Goal: Task Accomplishment & Management: Use online tool/utility

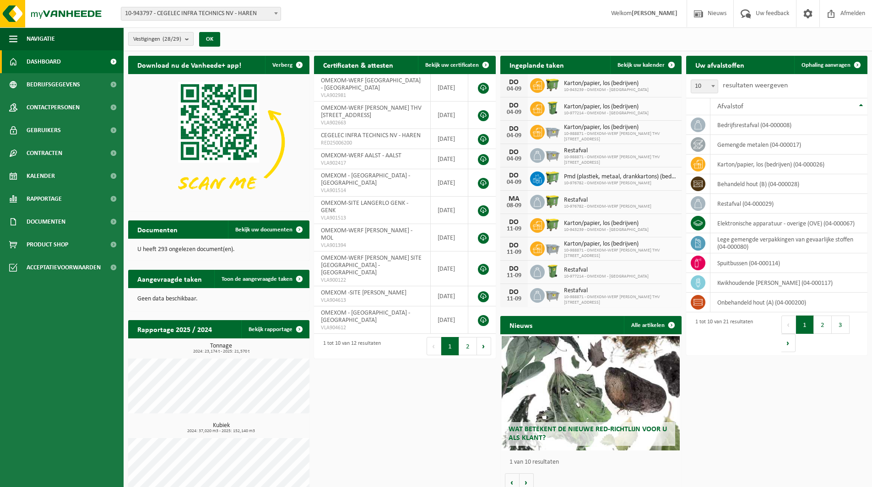
click at [148, 35] on span "Vestigingen (28/29)" at bounding box center [157, 39] width 48 height 14
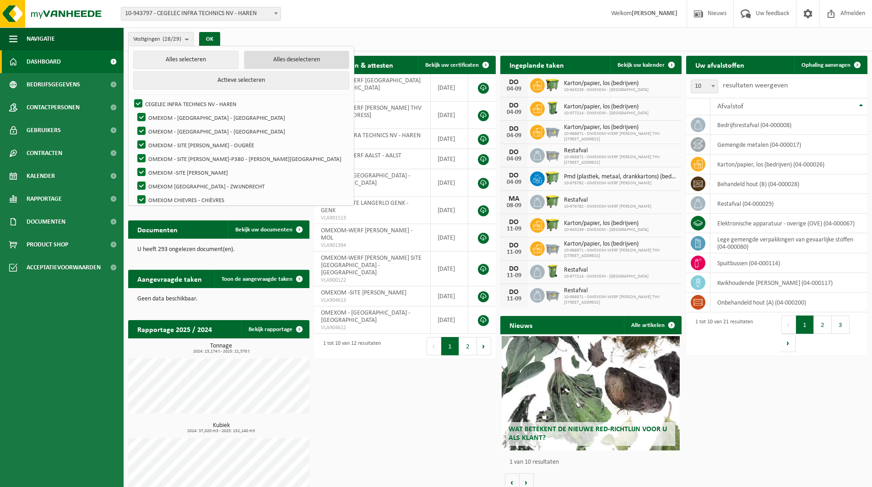
click at [249, 59] on button "Alles deselecteren" at bounding box center [296, 60] width 105 height 18
checkbox input "false"
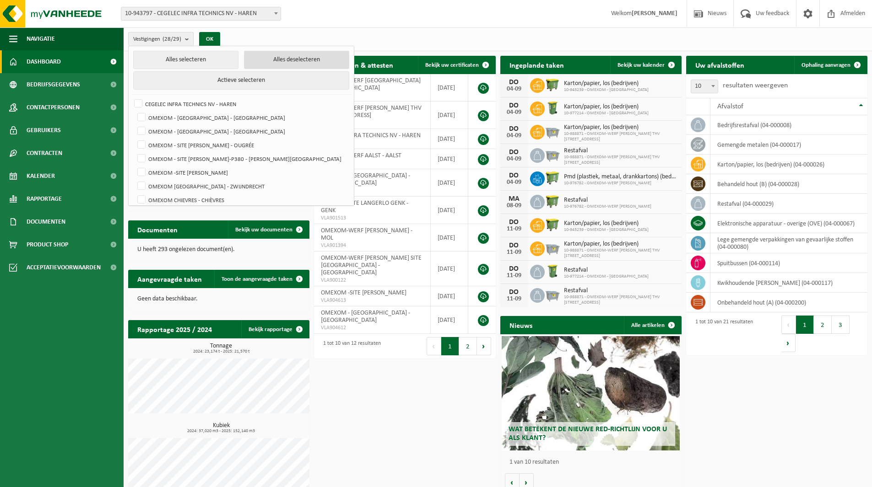
checkbox input "false"
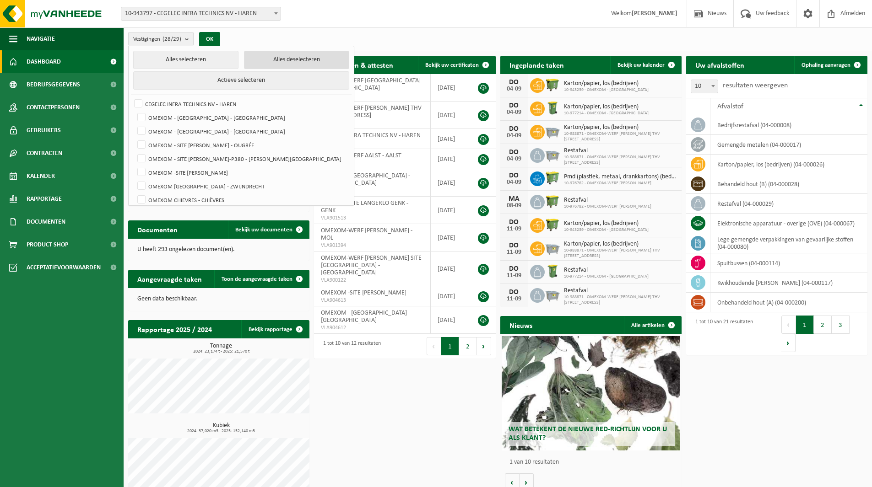
checkbox input "false"
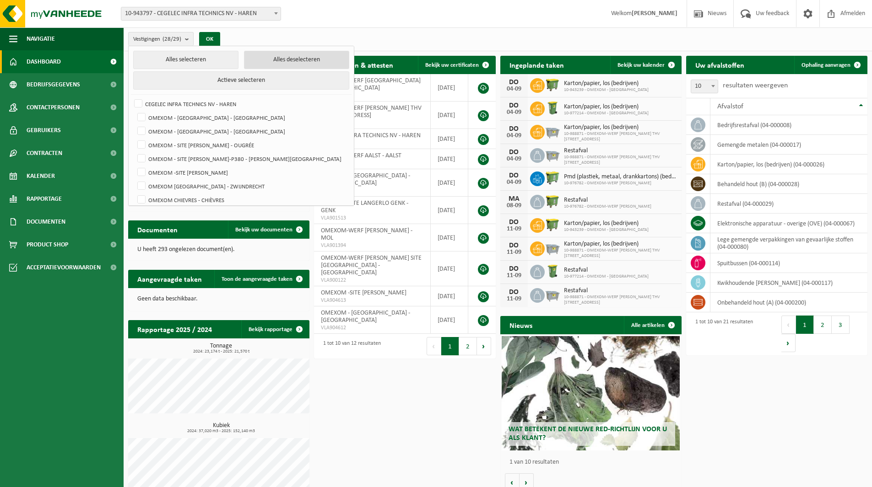
checkbox input "false"
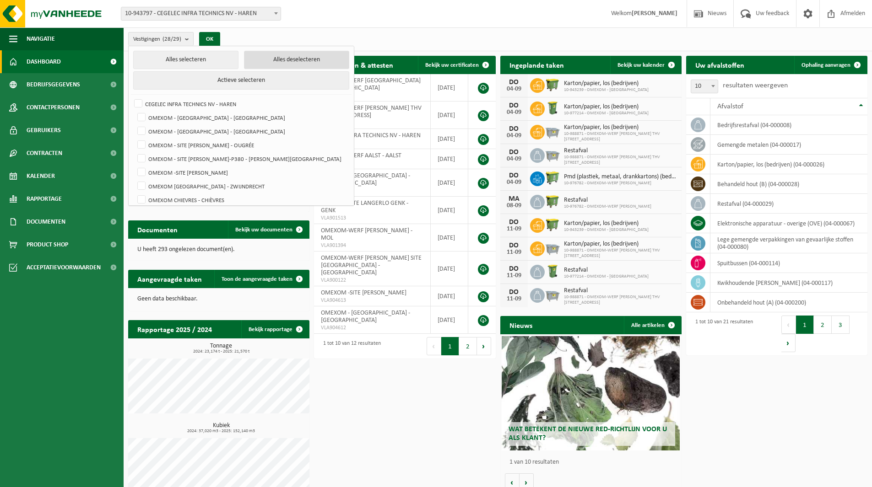
checkbox input "false"
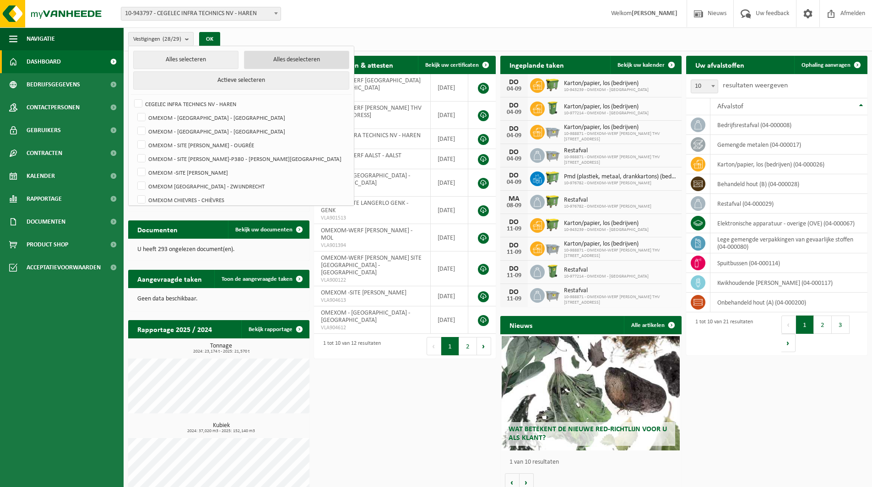
checkbox input "false"
click at [202, 127] on label "OMEXOM - [GEOGRAPHIC_DATA] - [GEOGRAPHIC_DATA]" at bounding box center [241, 131] width 213 height 14
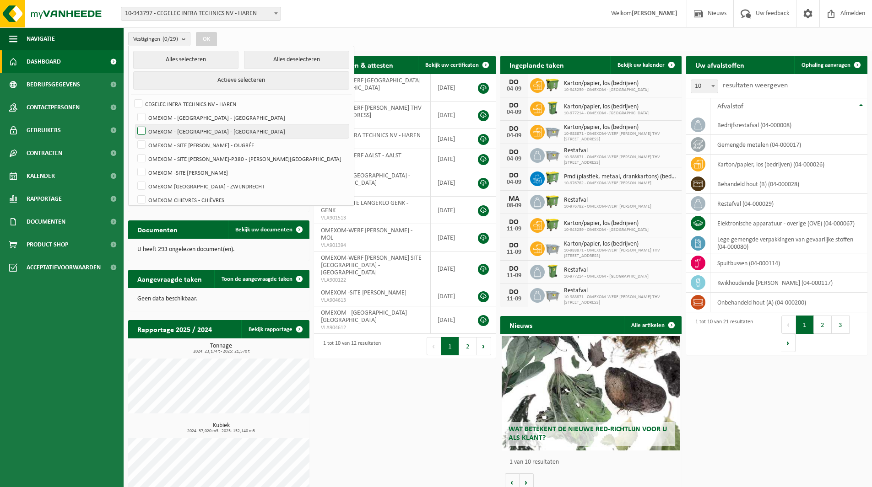
click at [134, 124] on input "OMEXOM - [GEOGRAPHIC_DATA] - [GEOGRAPHIC_DATA]" at bounding box center [134, 124] width 0 height 0
checkbox input "true"
click at [206, 42] on button "OK" at bounding box center [206, 39] width 21 height 15
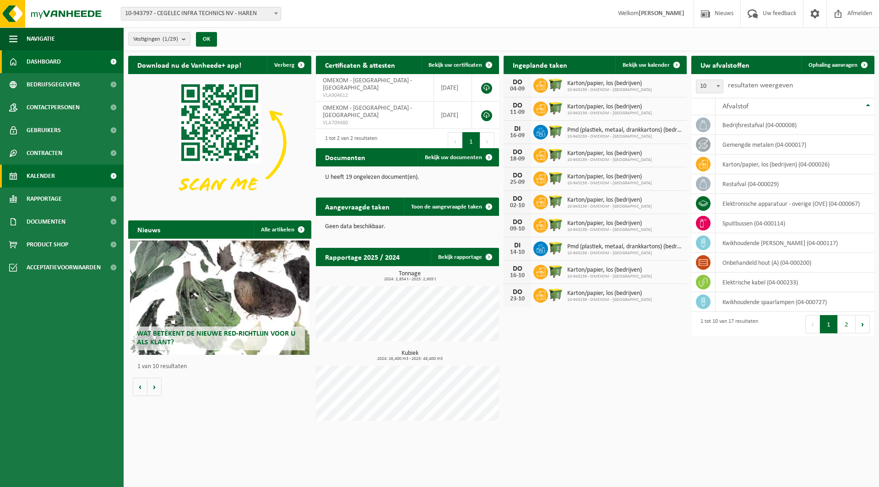
click at [60, 178] on link "Kalender" at bounding box center [62, 176] width 124 height 23
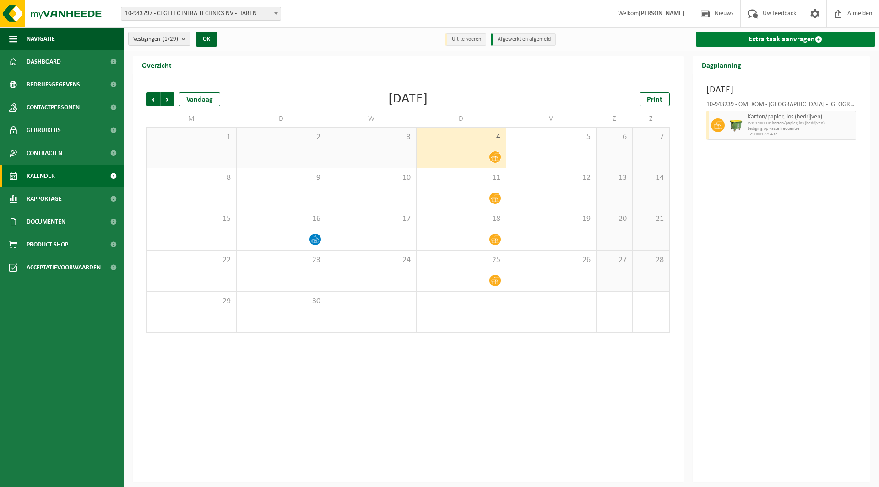
click at [759, 42] on link "Extra taak aanvragen" at bounding box center [786, 39] width 180 height 15
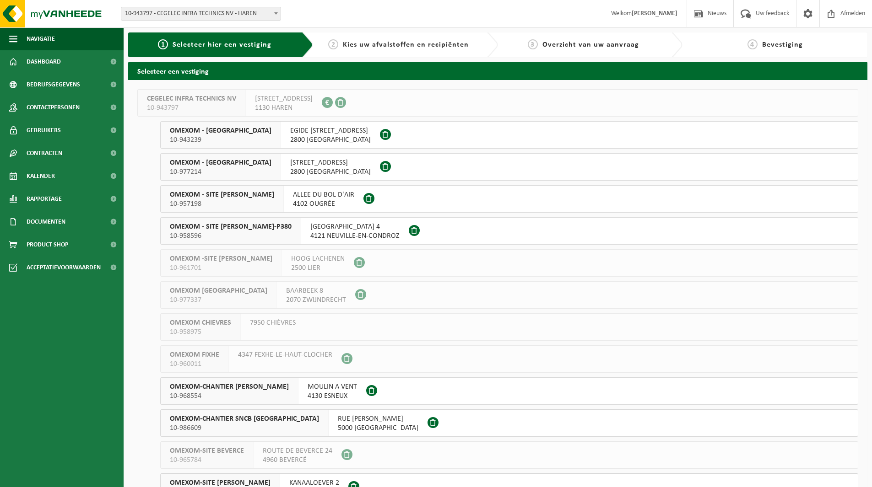
click at [290, 135] on span "EGIDE WALSCHAERTSSTRAAT 15/c" at bounding box center [330, 130] width 81 height 9
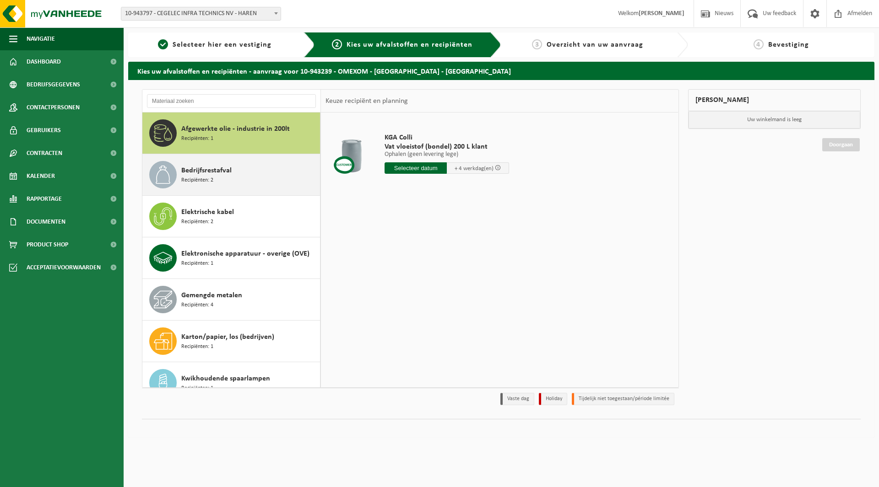
click at [292, 175] on div "Bedrijfsrestafval Recipiënten: 2" at bounding box center [249, 174] width 136 height 27
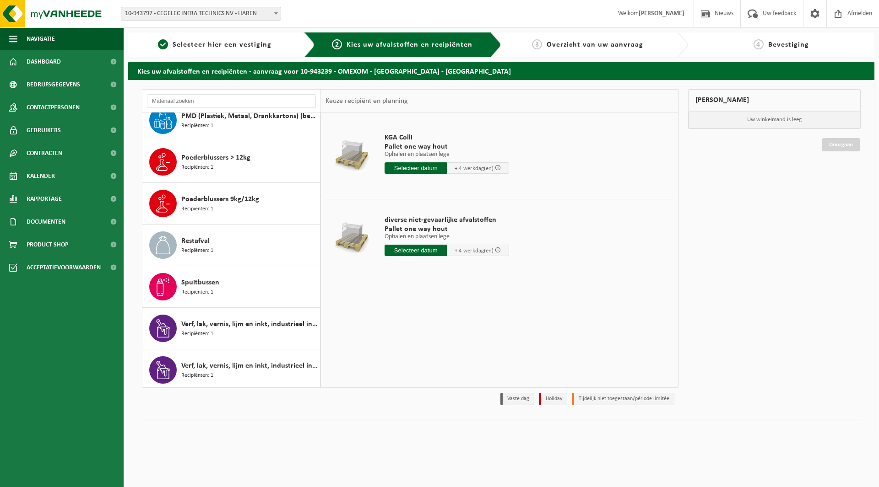
scroll to position [432, 0]
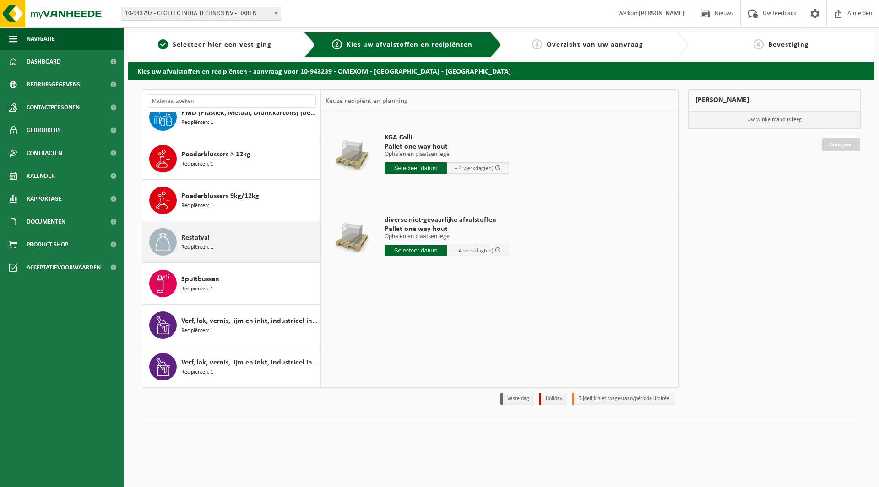
click at [251, 237] on div "Restafval Recipiënten: 1" at bounding box center [249, 241] width 136 height 27
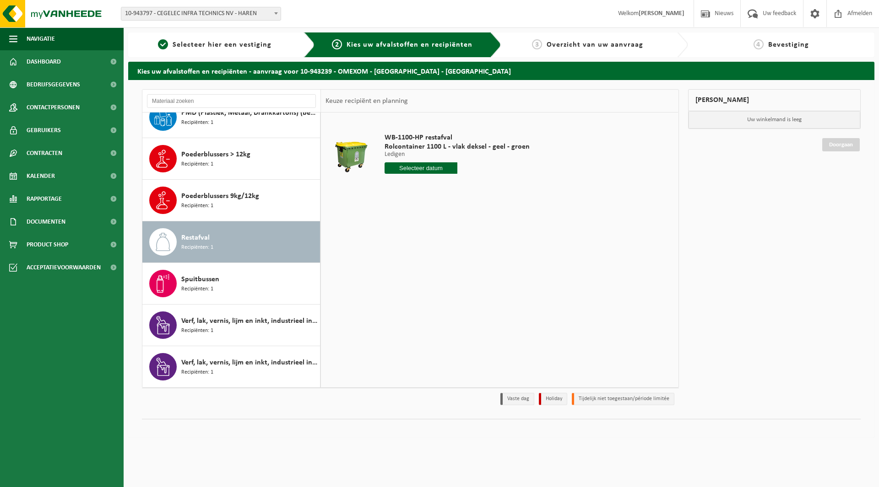
click at [423, 166] on input "text" at bounding box center [420, 167] width 73 height 11
click at [436, 237] on div "11" at bounding box center [441, 234] width 16 height 15
type input "Van 2025-09-11"
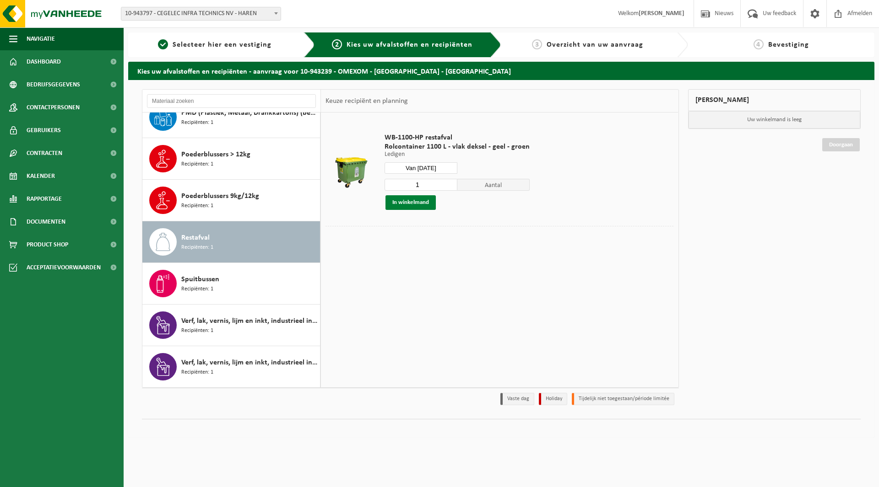
click at [427, 203] on button "In winkelmand" at bounding box center [410, 202] width 50 height 15
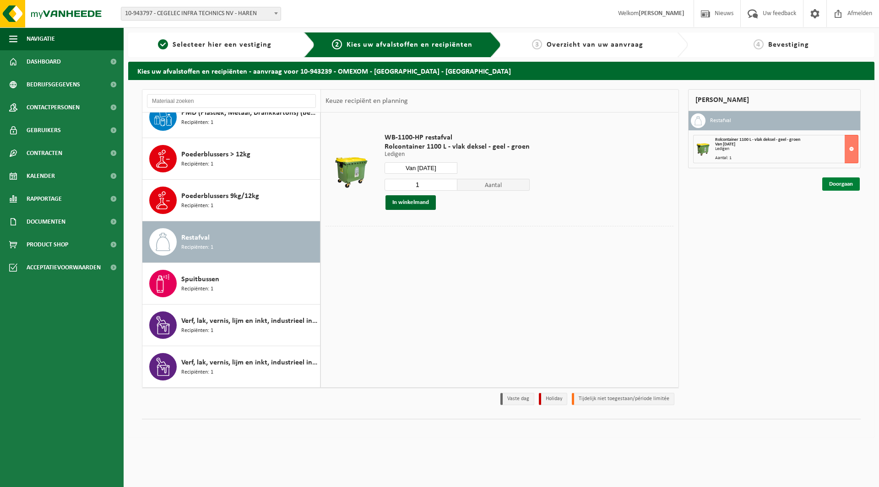
click at [847, 189] on link "Doorgaan" at bounding box center [841, 184] width 38 height 13
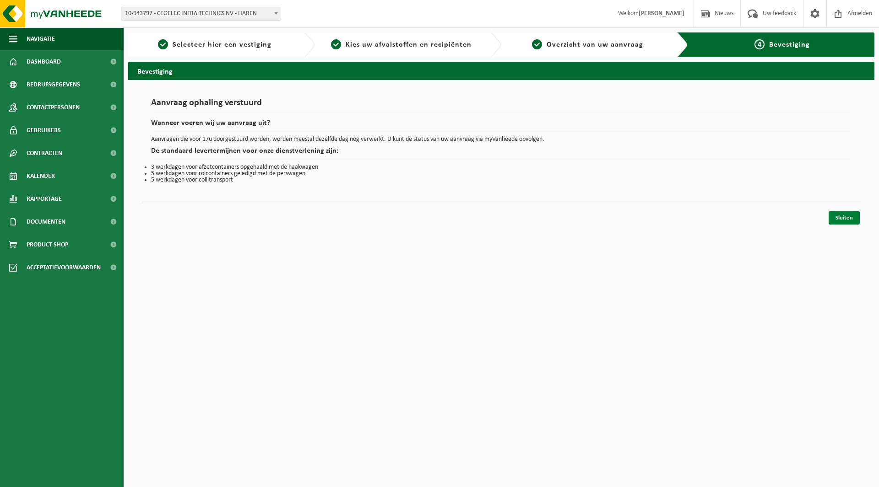
click at [852, 220] on link "Sluiten" at bounding box center [843, 217] width 31 height 13
